Goal: Information Seeking & Learning: Learn about a topic

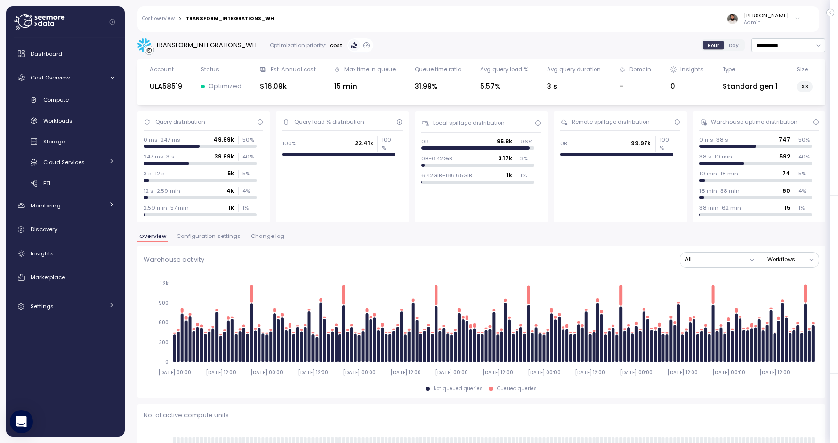
scroll to position [507, 0]
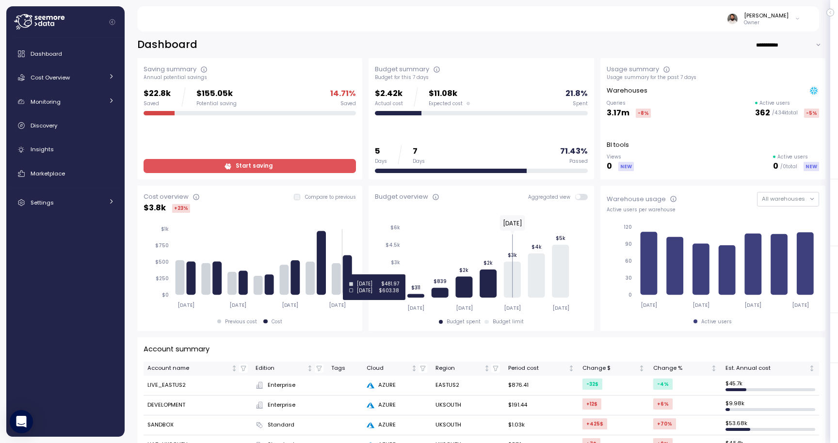
click at [347, 275] on icon at bounding box center [348, 276] width 9 height 40
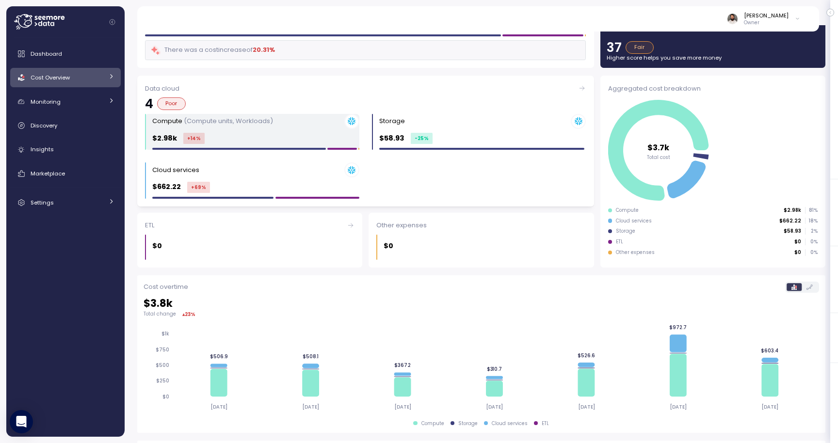
scroll to position [50, 0]
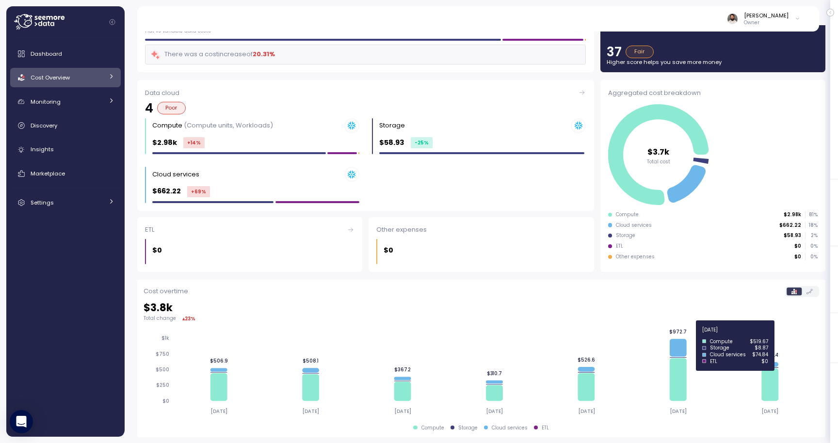
click at [775, 363] on icon at bounding box center [772, 364] width 17 height 5
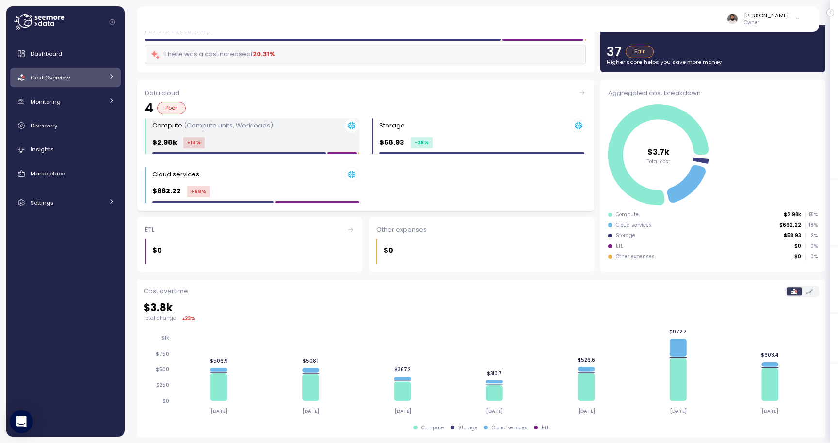
click at [267, 143] on div "$2.98k +14 %" at bounding box center [255, 142] width 207 height 11
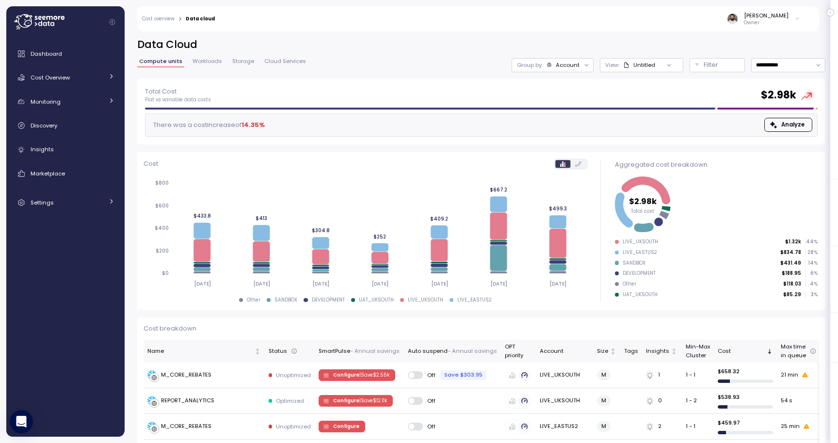
click at [285, 59] on span "Cloud Services" at bounding box center [285, 61] width 42 height 5
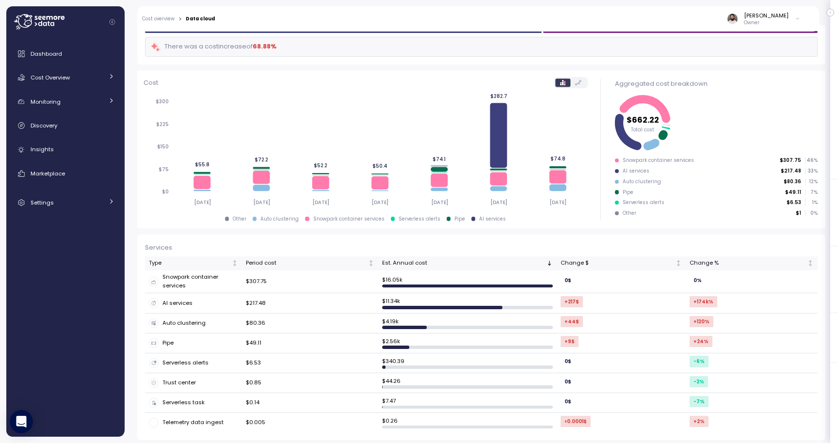
scroll to position [76, 0]
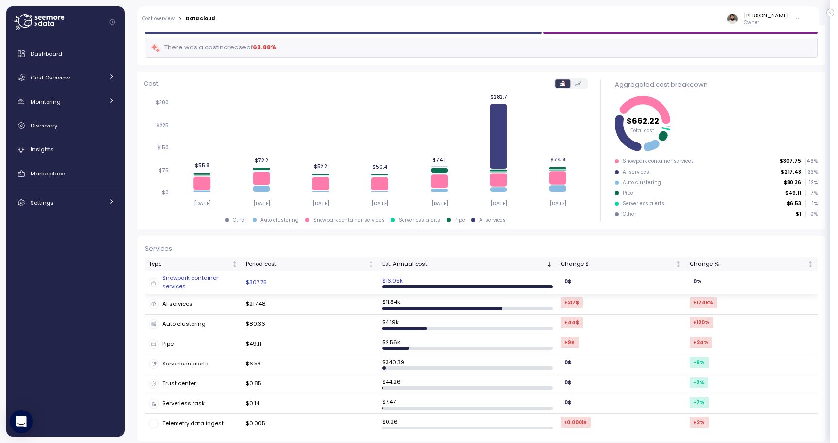
click at [328, 285] on td "$307.75" at bounding box center [310, 283] width 136 height 23
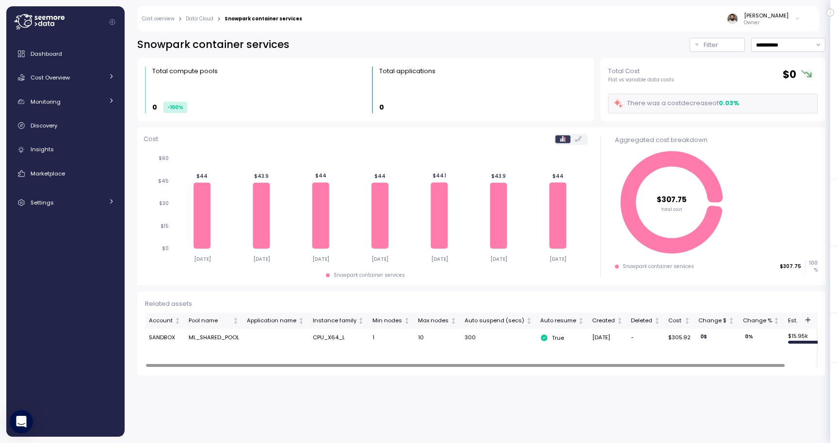
click at [469, 341] on td "300" at bounding box center [499, 337] width 76 height 17
